Goal: Task Accomplishment & Management: Use online tool/utility

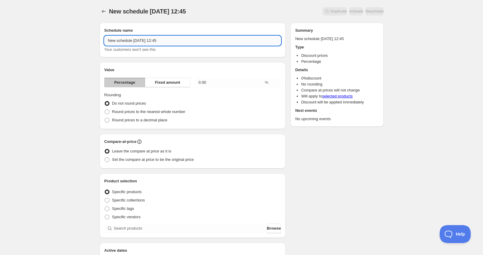
click at [155, 41] on input "New schedule [DATE] 12:45" at bounding box center [192, 41] width 177 height 10
drag, startPoint x: 186, startPoint y: 41, endPoint x: 84, endPoint y: 41, distance: 102.5
click at [85, 41] on div "New schedule [DATE] 12:45. This page is ready New schedule [DATE] 12:45 Duplica…" at bounding box center [241, 221] width 483 height 442
type input "[DATE] - 25%"
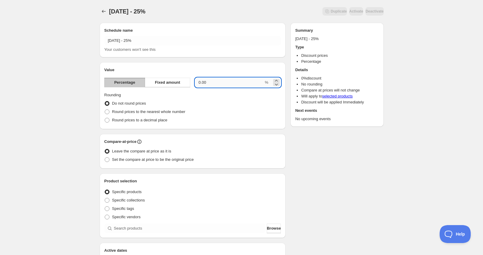
click at [224, 84] on input "0.00" at bounding box center [229, 83] width 69 height 10
drag, startPoint x: 224, startPoint y: 84, endPoint x: 164, endPoint y: 83, distance: 59.5
click at [178, 84] on div "Percentage Fixed amount 0.00 %" at bounding box center [192, 83] width 177 height 10
type input "25"
click at [221, 95] on fieldset "Rounding Do not round prices Round prices to the nearest whole number Round pri…" at bounding box center [192, 108] width 177 height 32
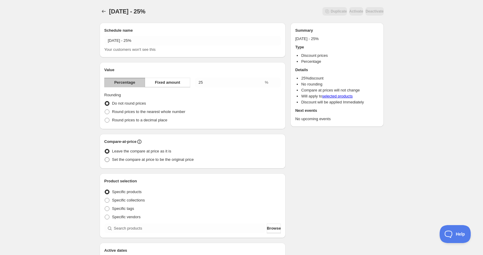
click at [144, 159] on span "Set the compare at price to be the original price" at bounding box center [153, 159] width 82 height 4
click at [105, 158] on input "Set the compare at price to be the original price" at bounding box center [105, 157] width 0 height 0
radio input "true"
click at [144, 149] on span "Leave the compare at price as it is" at bounding box center [141, 151] width 59 height 4
click at [105, 149] on input "Leave the compare at price as it is" at bounding box center [105, 149] width 0 height 0
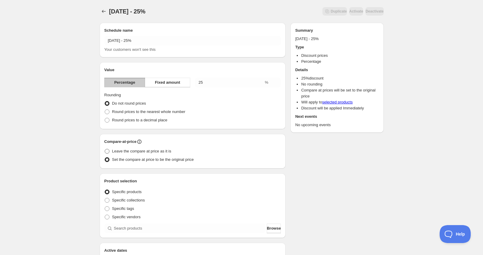
radio input "true"
click at [147, 161] on span "Set the compare at price to be the original price" at bounding box center [153, 159] width 82 height 4
click at [105, 158] on input "Set the compare at price to be the original price" at bounding box center [105, 157] width 0 height 0
radio input "true"
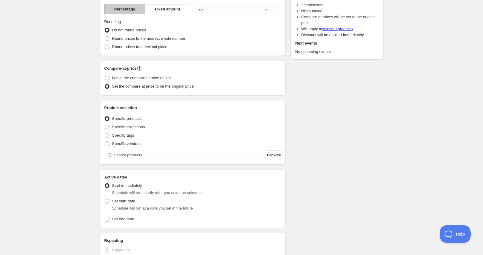
scroll to position [90, 0]
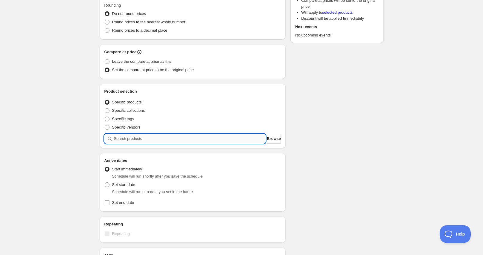
click at [166, 137] on input "search" at bounding box center [190, 139] width 152 height 10
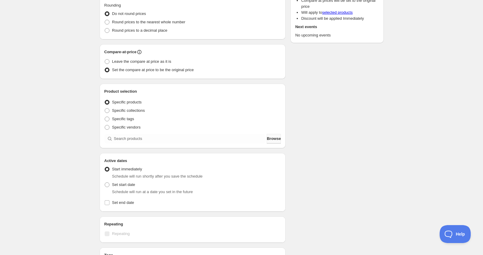
click at [267, 139] on span "Browse" at bounding box center [274, 139] width 14 height 6
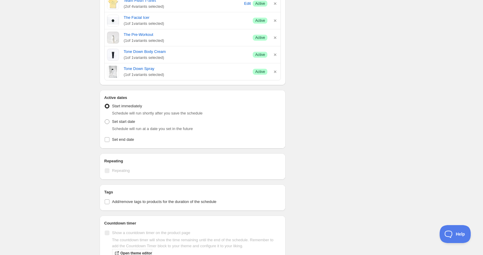
scroll to position [927, 0]
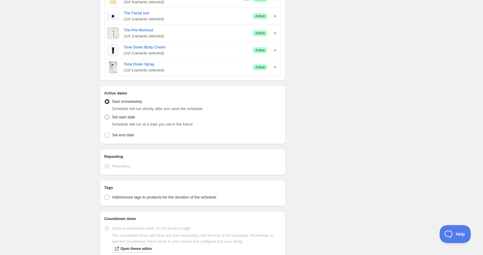
click at [109, 118] on span at bounding box center [107, 117] width 5 height 5
click at [105, 115] on input "Set start date" at bounding box center [105, 115] width 0 height 0
radio input "true"
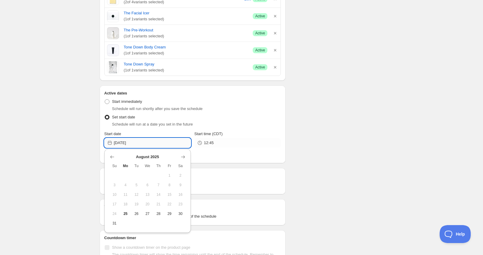
click at [144, 144] on input "[DATE]" at bounding box center [152, 143] width 77 height 10
click at [159, 215] on span "28" at bounding box center [158, 213] width 6 height 5
type input "[DATE]"
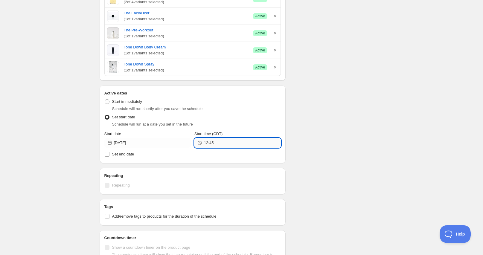
click at [226, 144] on input "12:45" at bounding box center [242, 143] width 77 height 10
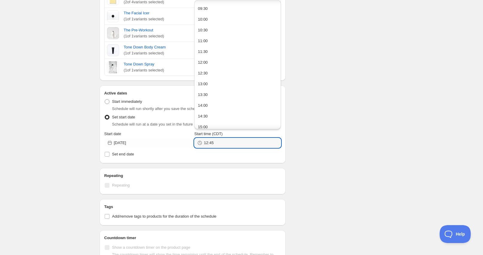
scroll to position [389, 0]
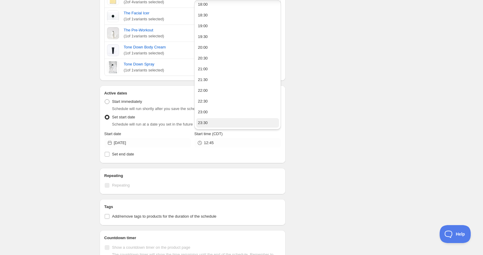
click at [211, 120] on button "23:30" at bounding box center [237, 123] width 83 height 10
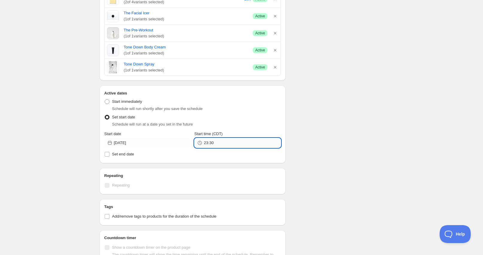
click at [217, 140] on input "23:30" at bounding box center [242, 143] width 77 height 10
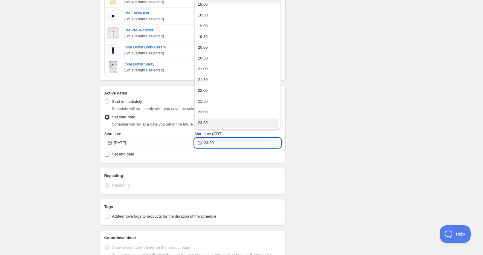
click at [215, 123] on button "23:30" at bounding box center [237, 123] width 83 height 10
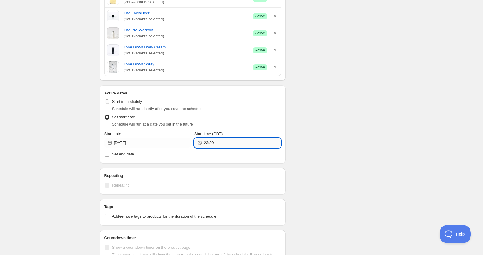
click at [209, 144] on input "23:30" at bounding box center [242, 143] width 77 height 10
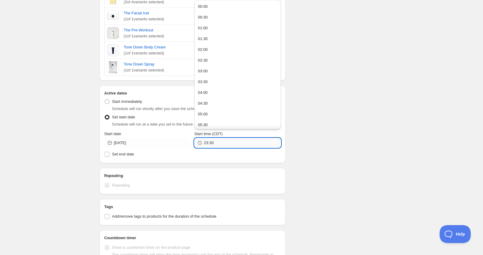
drag, startPoint x: 210, startPoint y: 143, endPoint x: 225, endPoint y: 143, distance: 15.8
click at [225, 143] on input "23:30" at bounding box center [242, 143] width 77 height 10
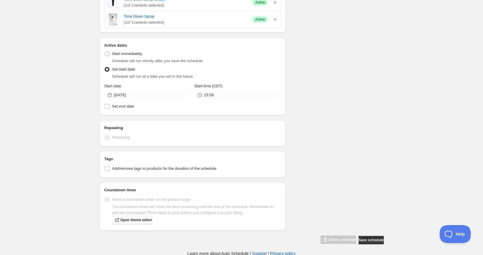
scroll to position [975, 0]
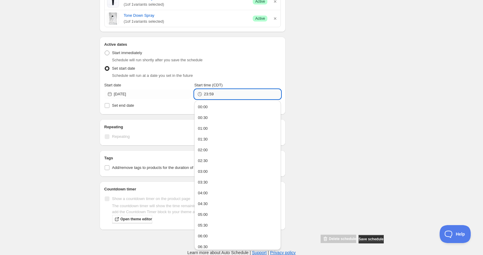
click at [228, 91] on input "23:59" at bounding box center [242, 94] width 77 height 10
click at [211, 188] on button "21:00" at bounding box center [237, 190] width 83 height 10
type input "21:00"
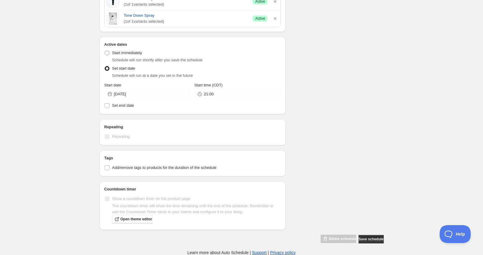
click at [107, 107] on input "Set end date" at bounding box center [107, 105] width 5 height 5
checkbox input "true"
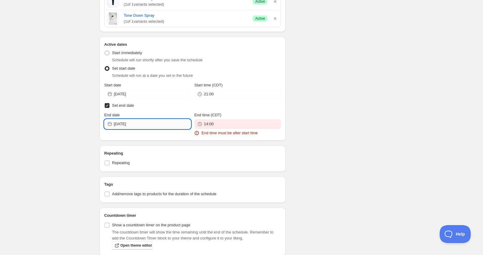
click at [166, 126] on input "[DATE]" at bounding box center [152, 124] width 77 height 10
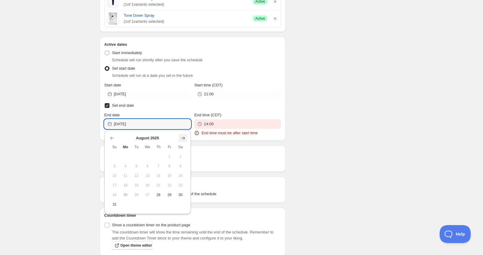
click at [183, 137] on icon "Show next month, September 2025" at bounding box center [183, 138] width 6 height 6
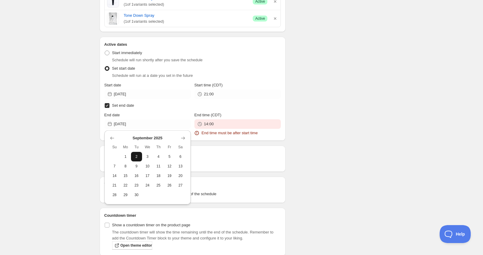
click at [135, 155] on span "2" at bounding box center [136, 156] width 6 height 5
type input "[DATE]"
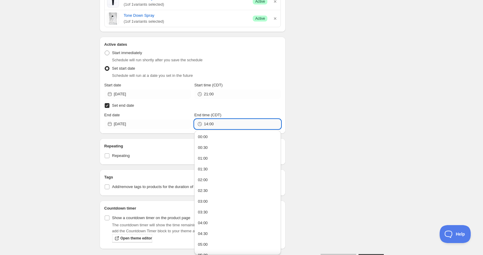
click at [239, 127] on input "14:00" at bounding box center [242, 124] width 77 height 10
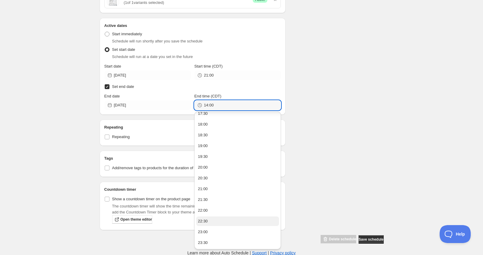
scroll to position [375, 0]
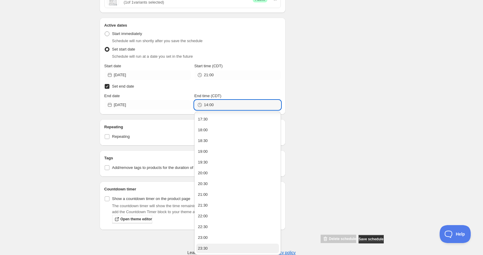
click at [206, 248] on div "23:30" at bounding box center [203, 248] width 10 height 6
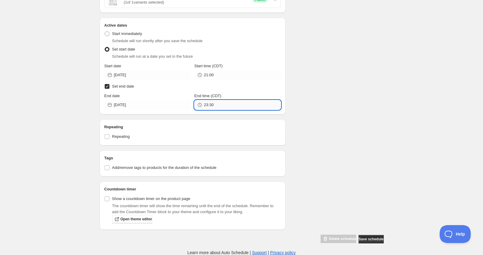
click at [211, 106] on input "23:30" at bounding box center [242, 105] width 77 height 10
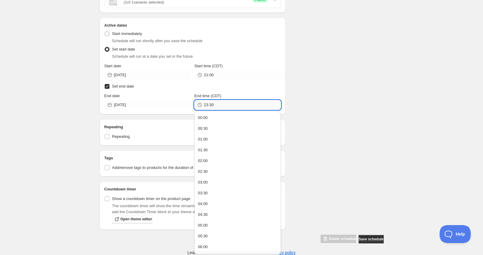
drag, startPoint x: 209, startPoint y: 106, endPoint x: 247, endPoint y: 105, distance: 38.0
click at [242, 105] on input "23:30" at bounding box center [242, 105] width 77 height 10
type input "23:59"
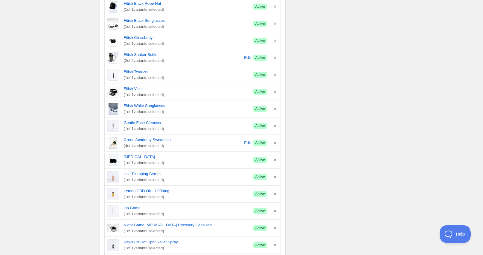
scroll to position [546, 0]
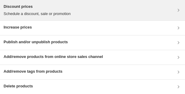
click at [48, 12] on p "Schedule a discount, sale or promotion" at bounding box center [37, 14] width 67 height 6
